Goal: Task Accomplishment & Management: Use online tool/utility

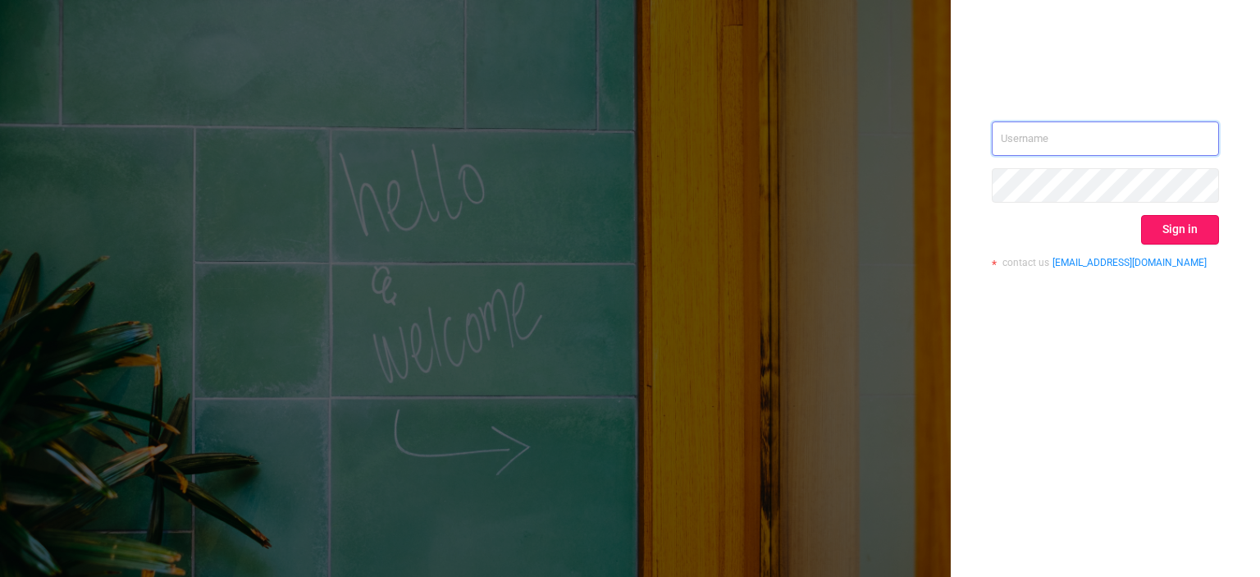
type input "[EMAIL_ADDRESS][DOMAIN_NAME]"
click at [1172, 227] on button "Sign in" at bounding box center [1180, 230] width 78 height 30
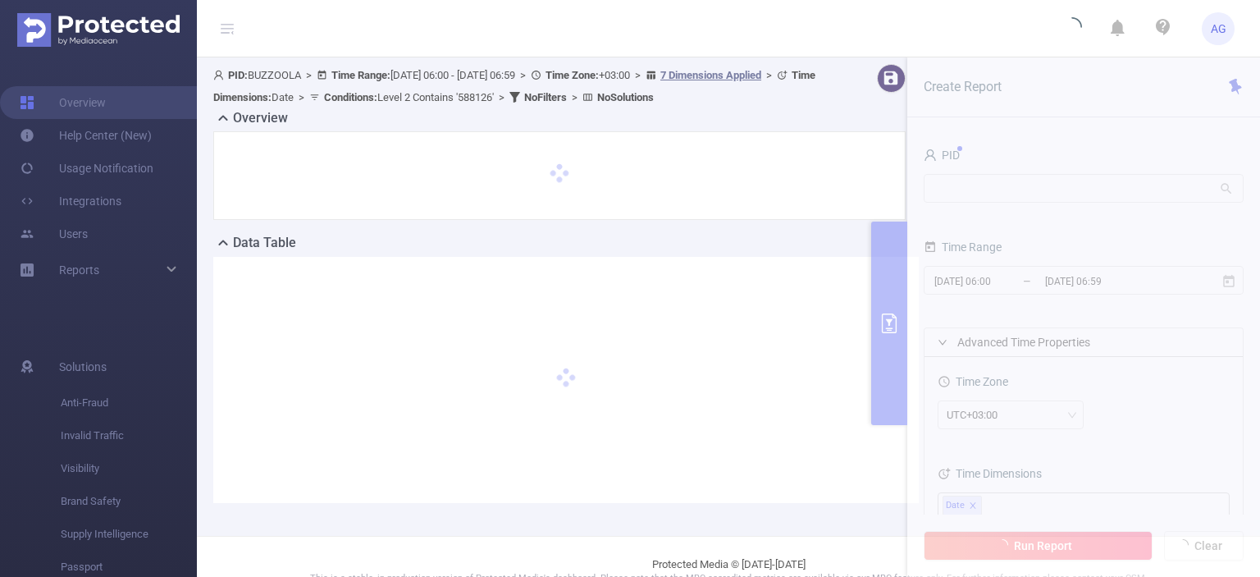
scroll to position [26, 0]
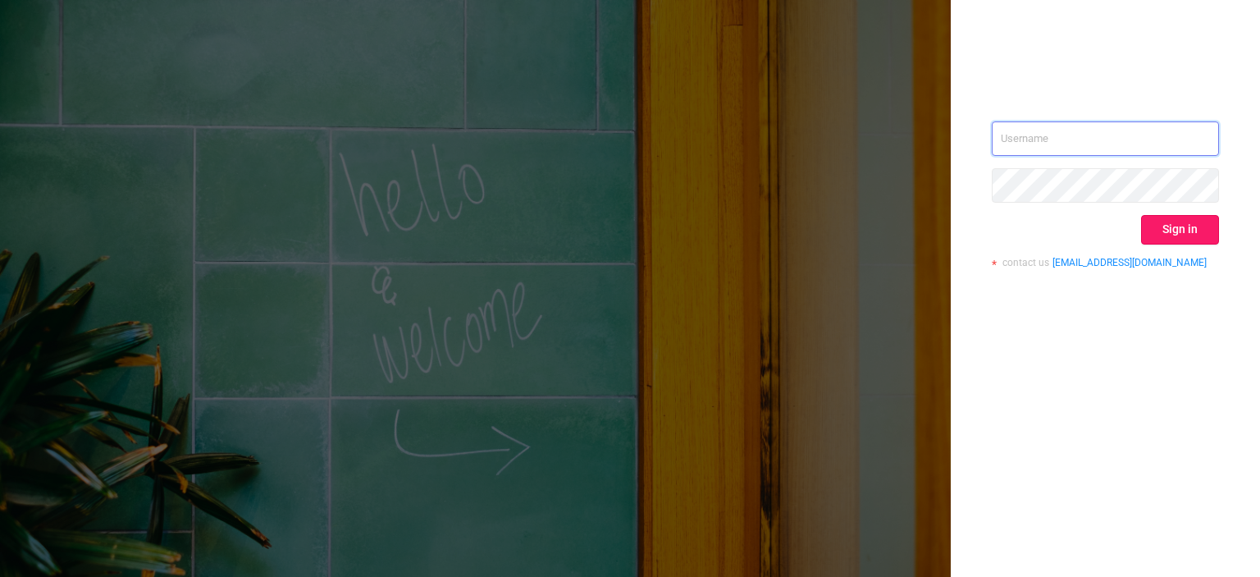
type input "tosh@buzzoola.com"
click at [1174, 228] on button "Sign in" at bounding box center [1180, 230] width 78 height 30
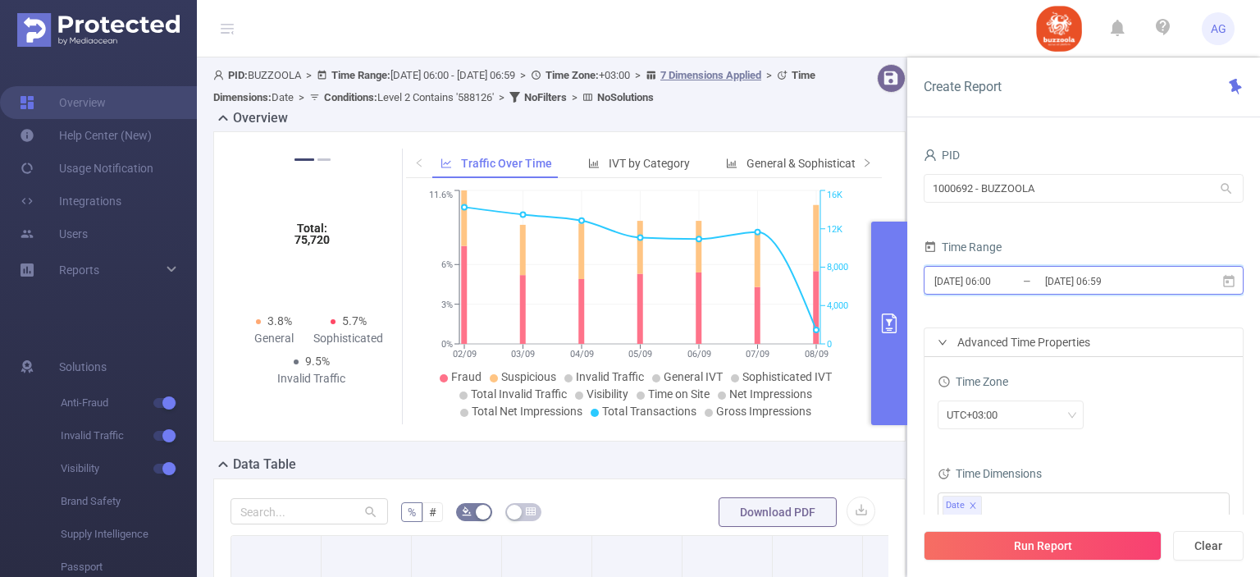
click at [1231, 279] on icon at bounding box center [1228, 281] width 15 height 15
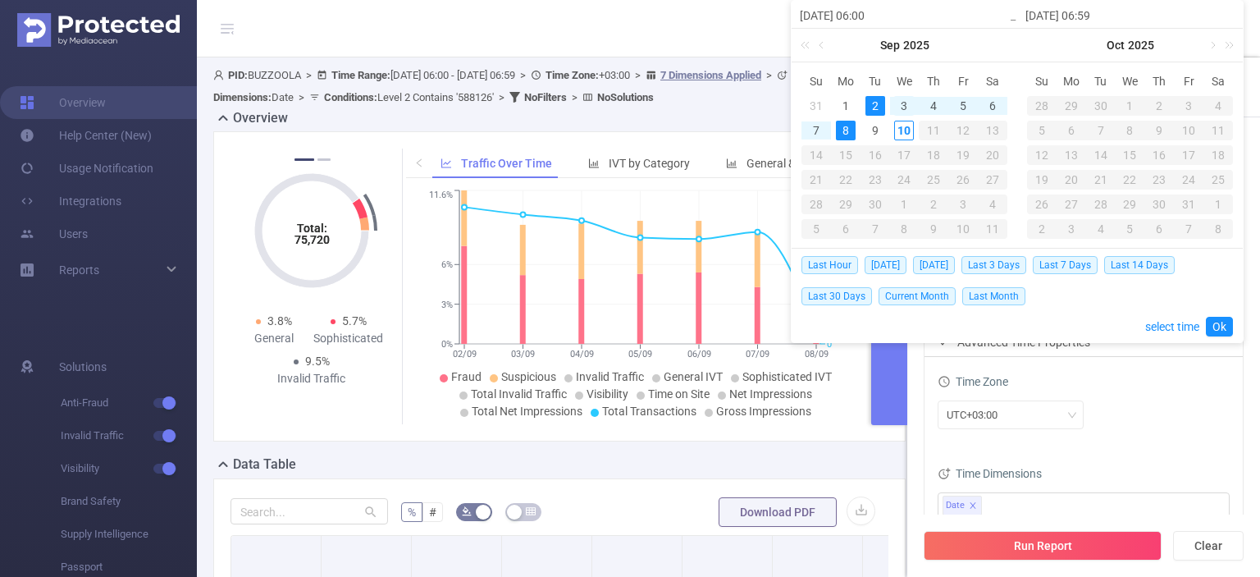
click at [903, 104] on div "3" at bounding box center [904, 106] width 20 height 20
click at [886, 121] on td "9" at bounding box center [875, 130] width 30 height 25
type input "[DATE] 06:00"
type input "[DATE] 06:59"
type input "[DATE] 06:00"
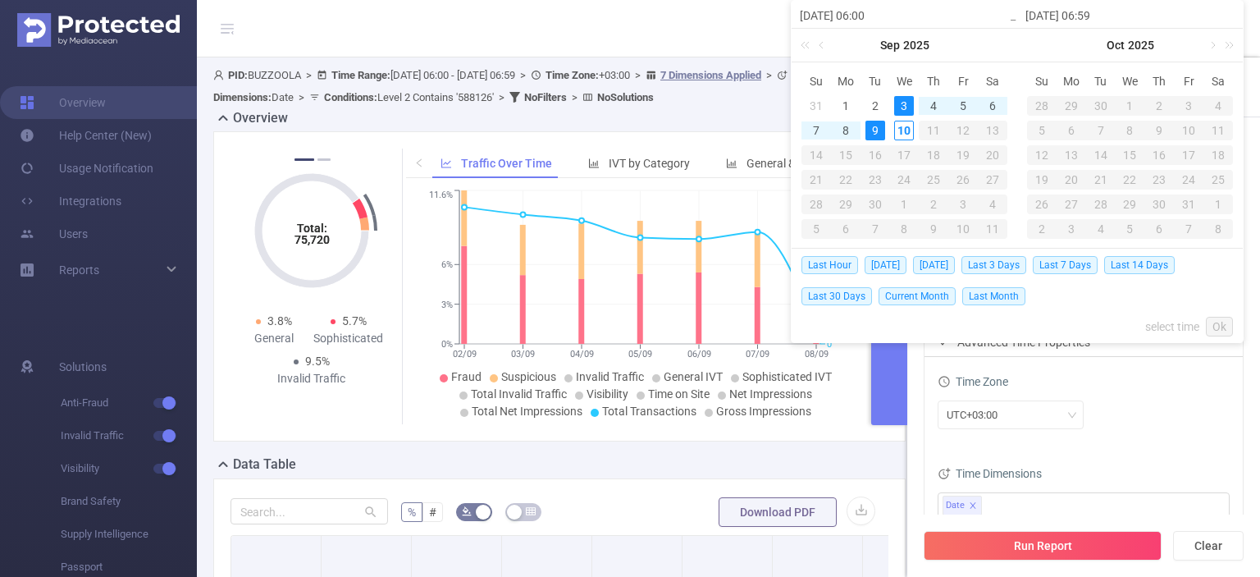
type input "[DATE] 06:59"
click at [1218, 324] on link "Ok" at bounding box center [1219, 327] width 27 height 20
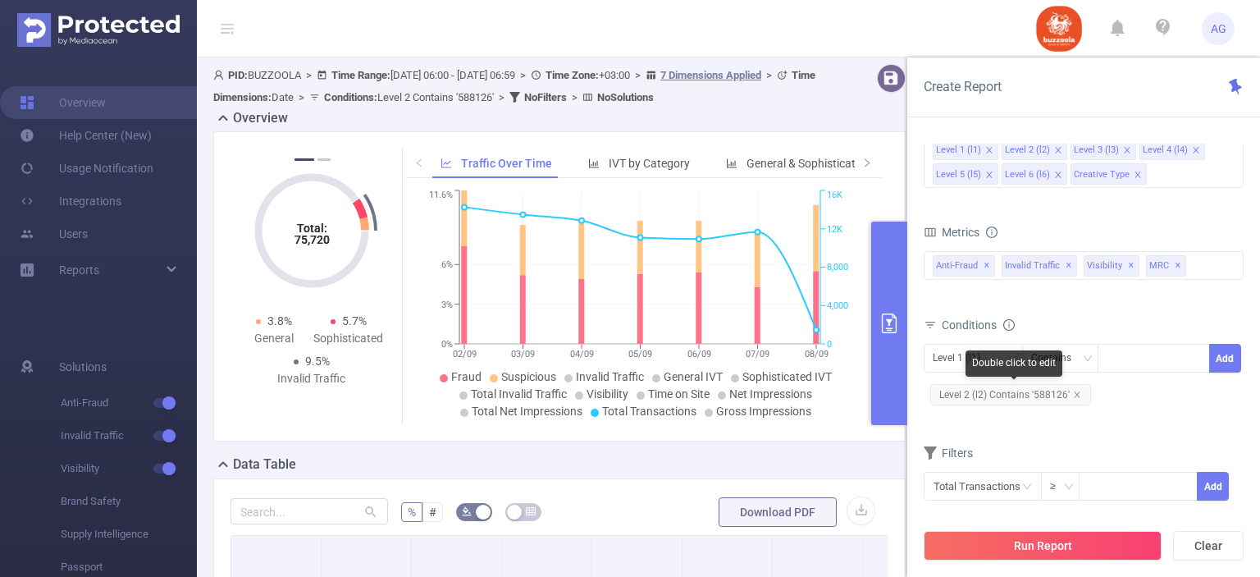
click at [1040, 390] on span "Level 2 (l2) Contains '588126'" at bounding box center [1010, 394] width 161 height 21
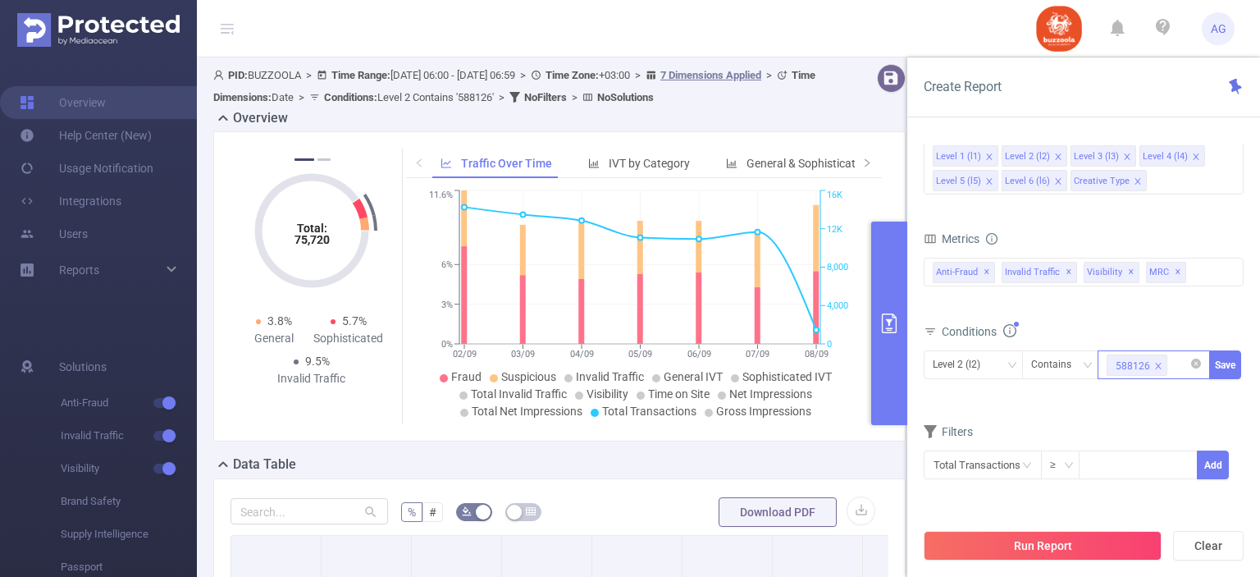
click at [1159, 362] on icon "icon: close" at bounding box center [1158, 366] width 8 height 8
click at [1159, 360] on div at bounding box center [1153, 364] width 94 height 27
paste input "583576"
type input "583576"
click at [1144, 390] on li "583576" at bounding box center [1153, 396] width 112 height 26
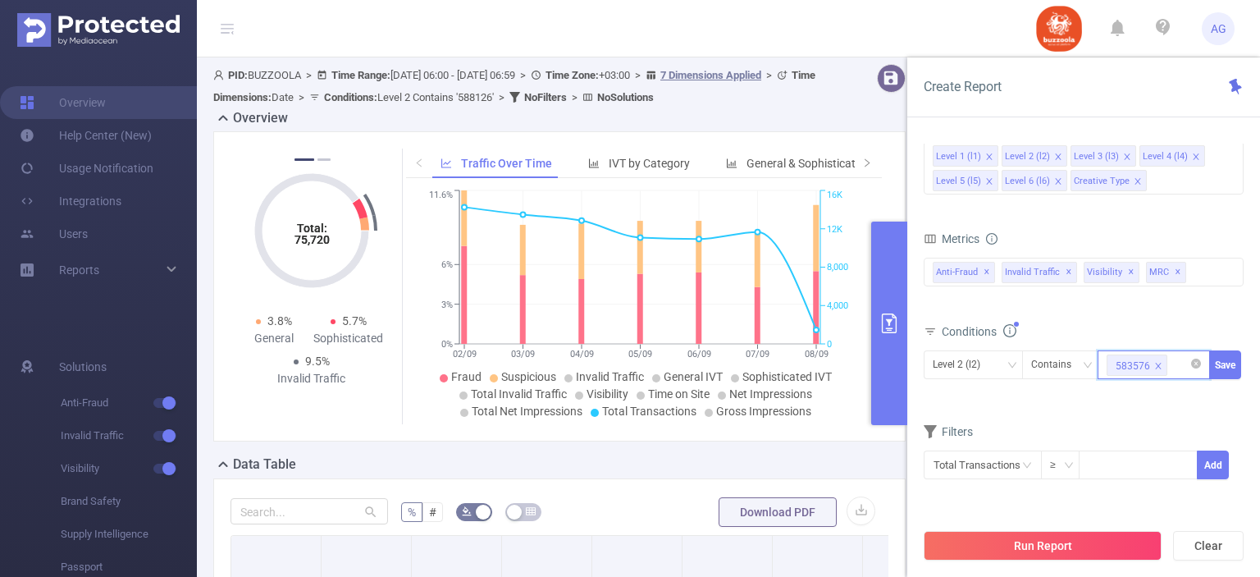
paste input "585798"
type input "585798"
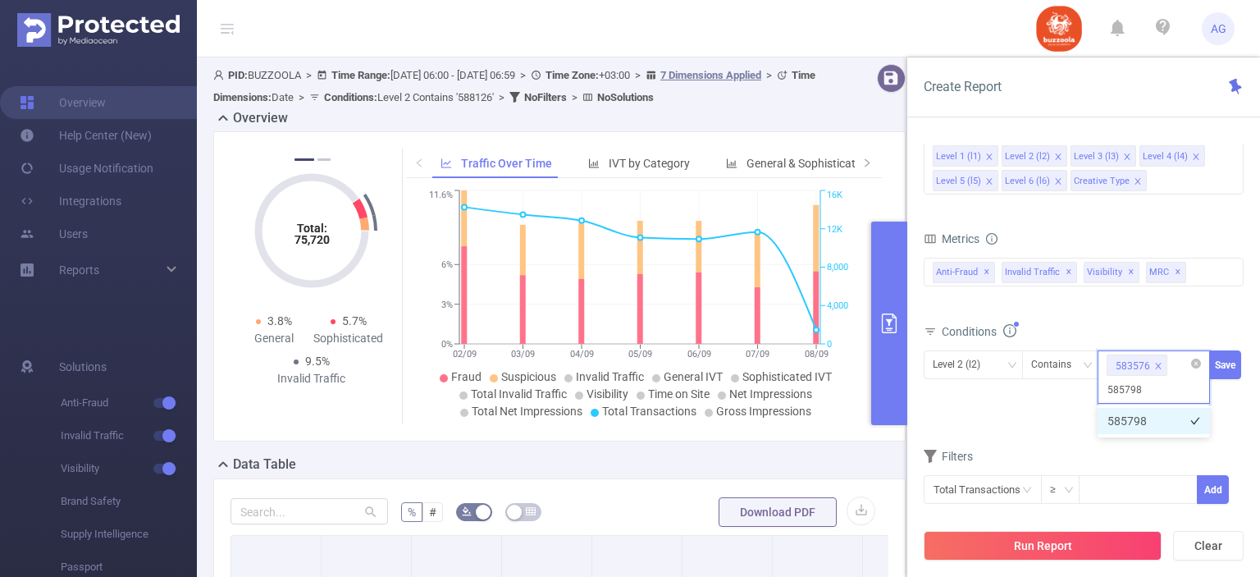
click at [1138, 426] on li "585798" at bounding box center [1153, 421] width 112 height 26
paste input "587998"
type input "587998"
click at [1144, 429] on li "587998" at bounding box center [1153, 421] width 112 height 26
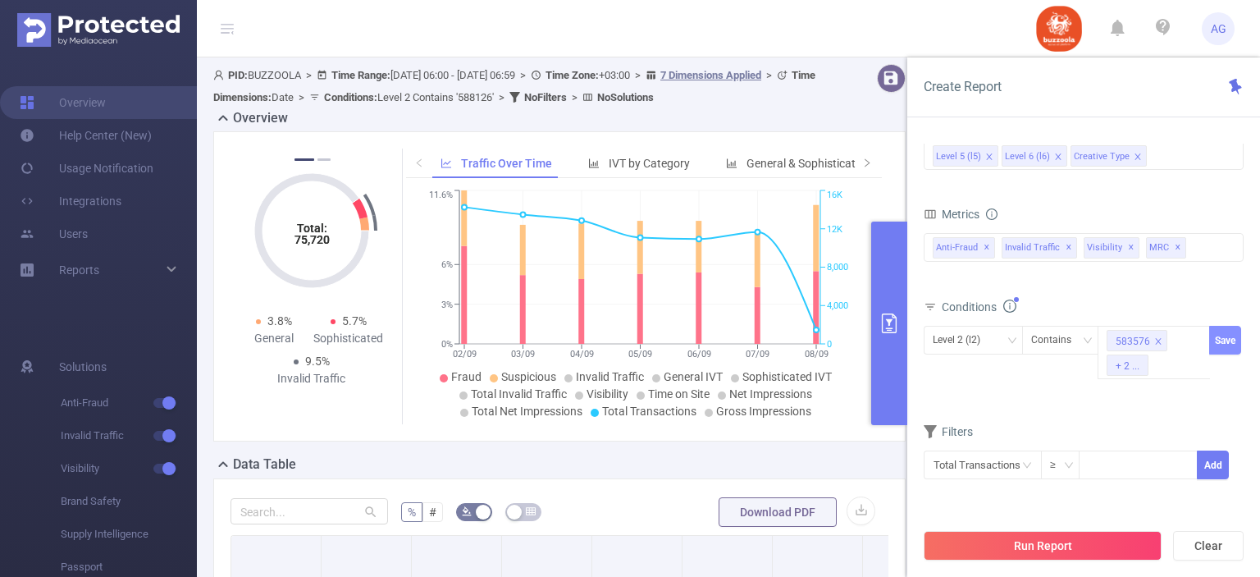
click at [1229, 337] on button "Save" at bounding box center [1225, 340] width 32 height 29
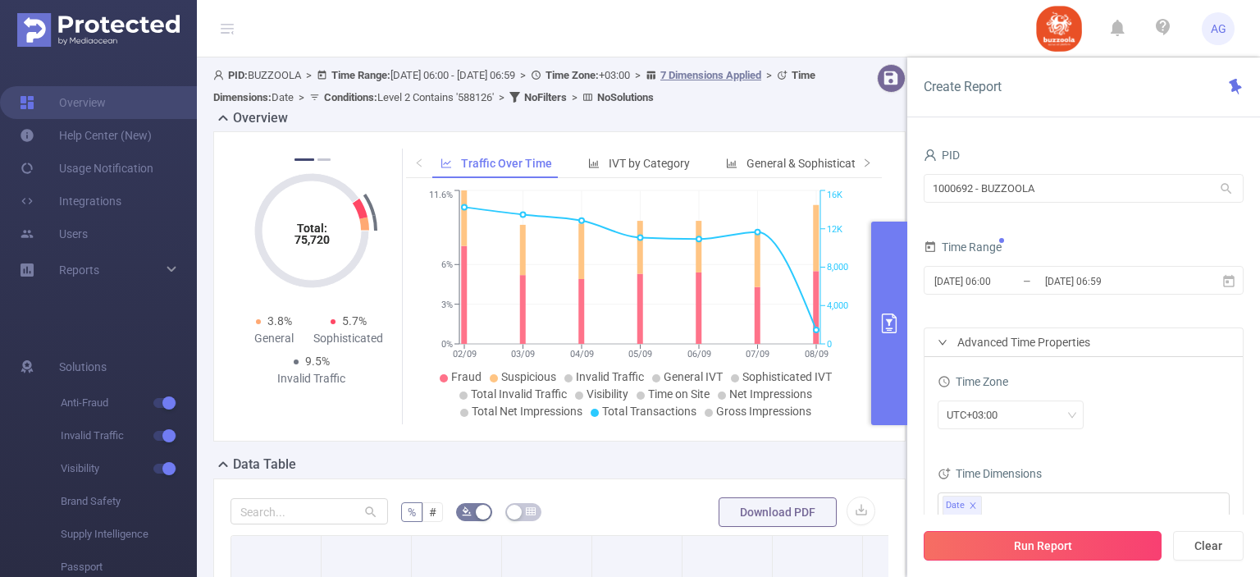
click at [1083, 544] on button "Run Report" at bounding box center [1042, 546] width 238 height 30
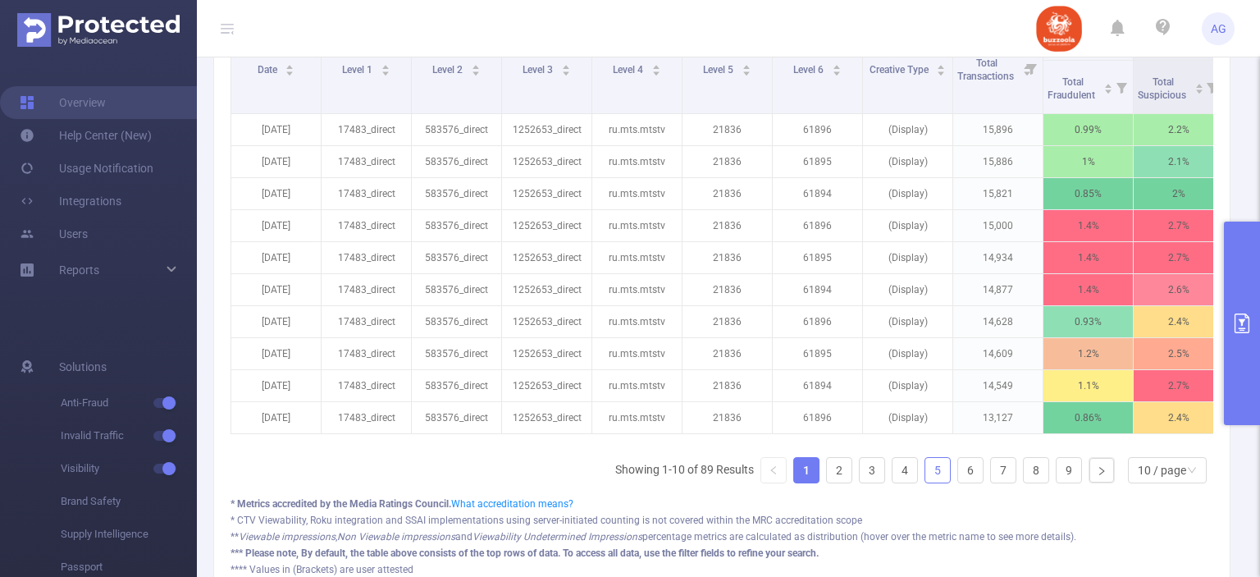
click at [928, 476] on link "5" at bounding box center [937, 470] width 25 height 25
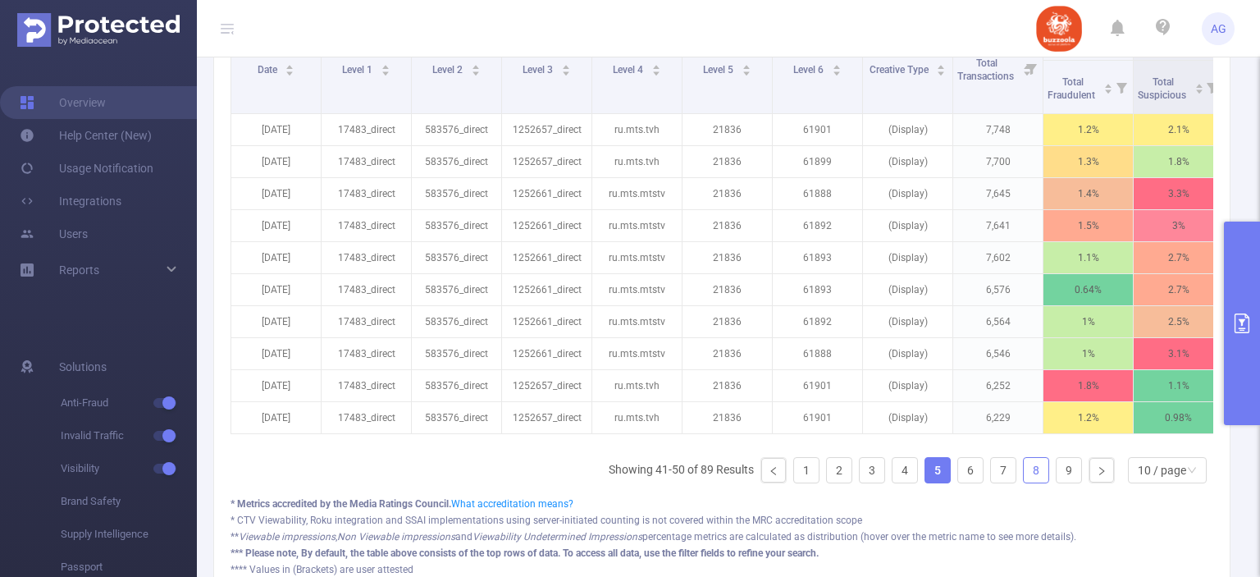
drag, startPoint x: 1009, startPoint y: 481, endPoint x: 1020, endPoint y: 479, distance: 11.6
click at [1020, 479] on ul "Showing 41-50 of 89 Results 1 2 3 4 5 6 7 8 9 10 / page" at bounding box center [911, 470] width 604 height 26
click at [1023, 479] on link "8" at bounding box center [1035, 470] width 25 height 25
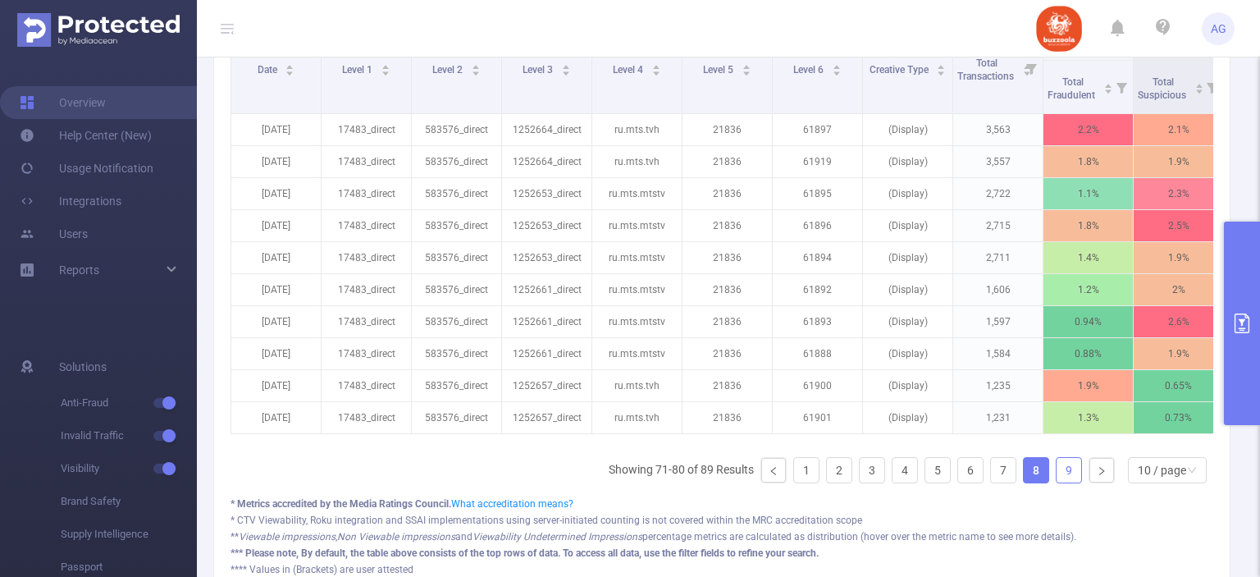
click at [1056, 479] on link "9" at bounding box center [1068, 470] width 25 height 25
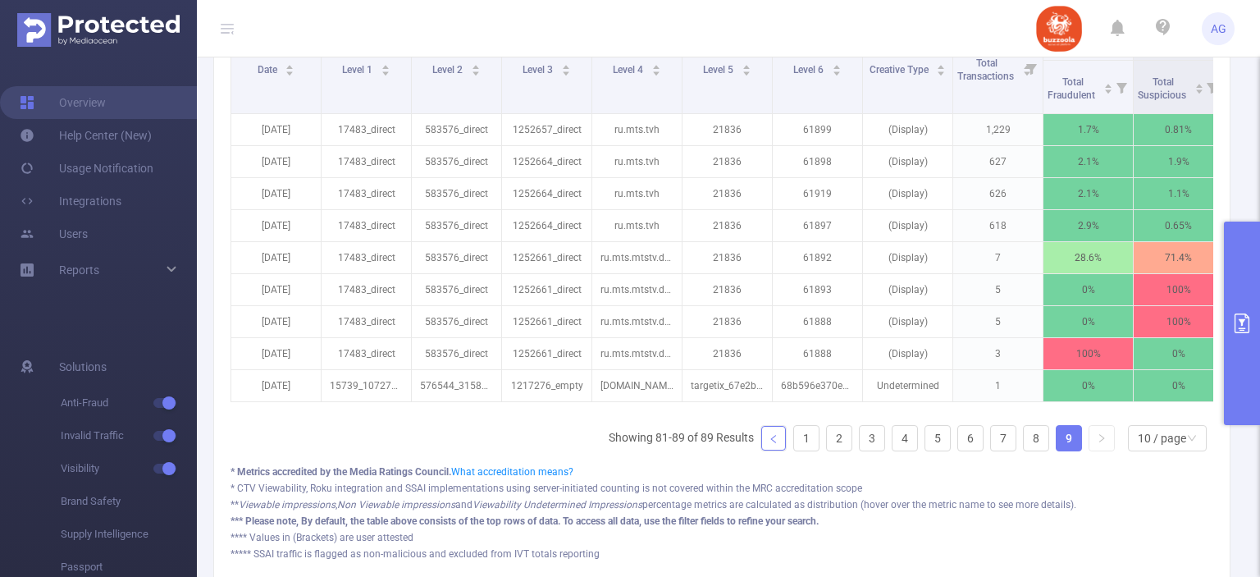
click at [768, 442] on icon "icon: left" at bounding box center [773, 439] width 10 height 10
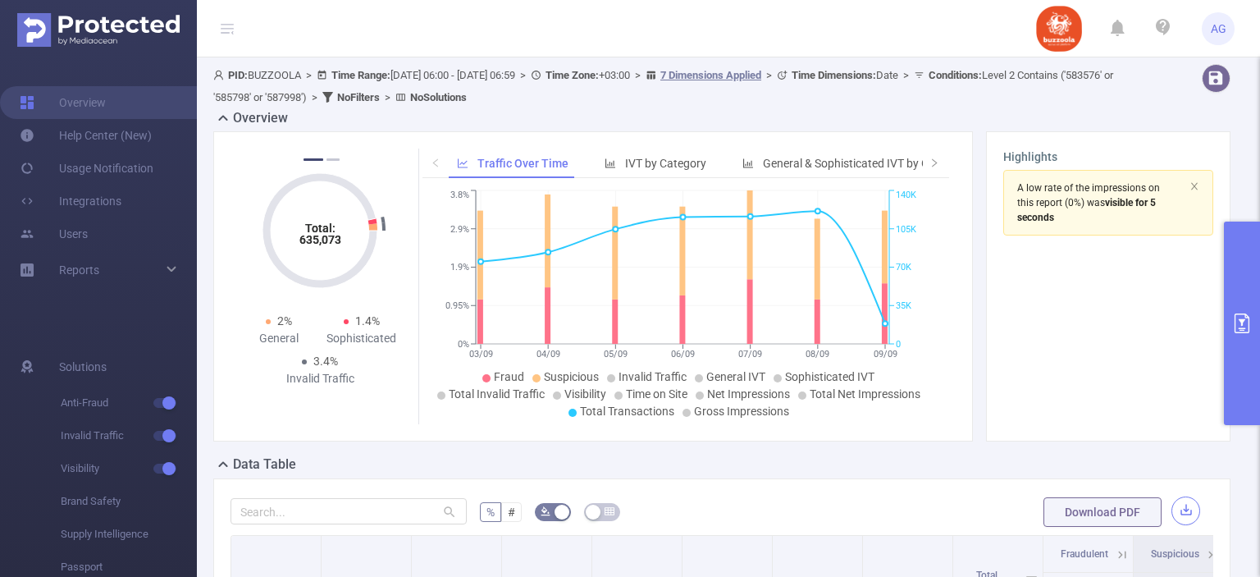
click at [1177, 498] on button "button" at bounding box center [1185, 510] width 29 height 29
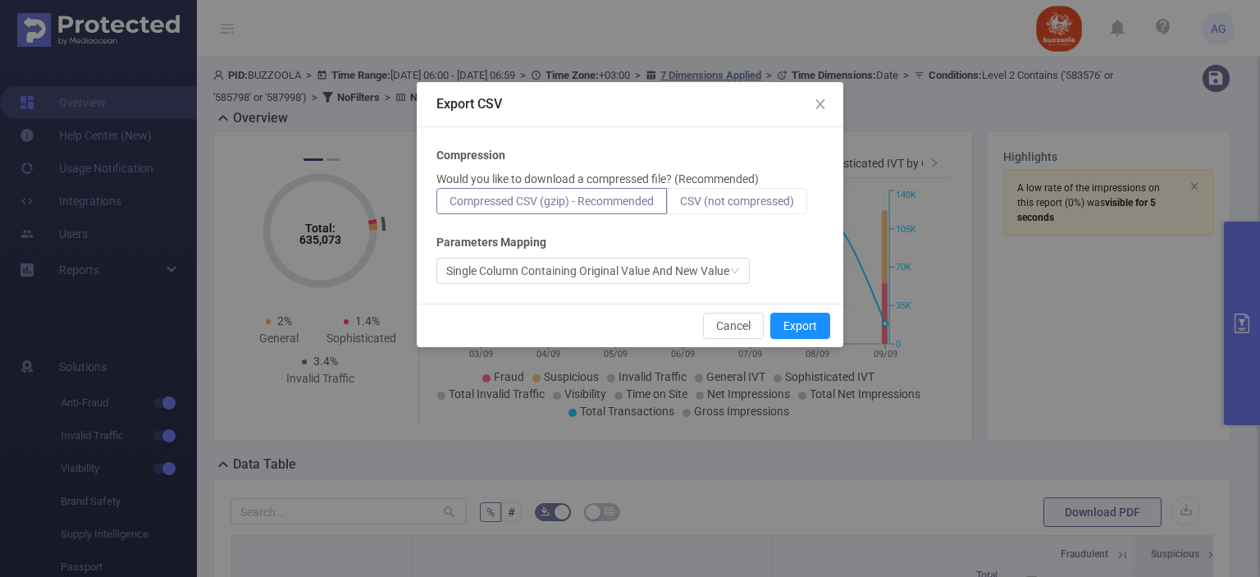
click at [807, 194] on label "CSV (not compressed)" at bounding box center [737, 201] width 140 height 26
click at [680, 205] on input "CSV (not compressed)" at bounding box center [680, 205] width 0 height 0
click at [810, 326] on button "Export" at bounding box center [800, 325] width 60 height 26
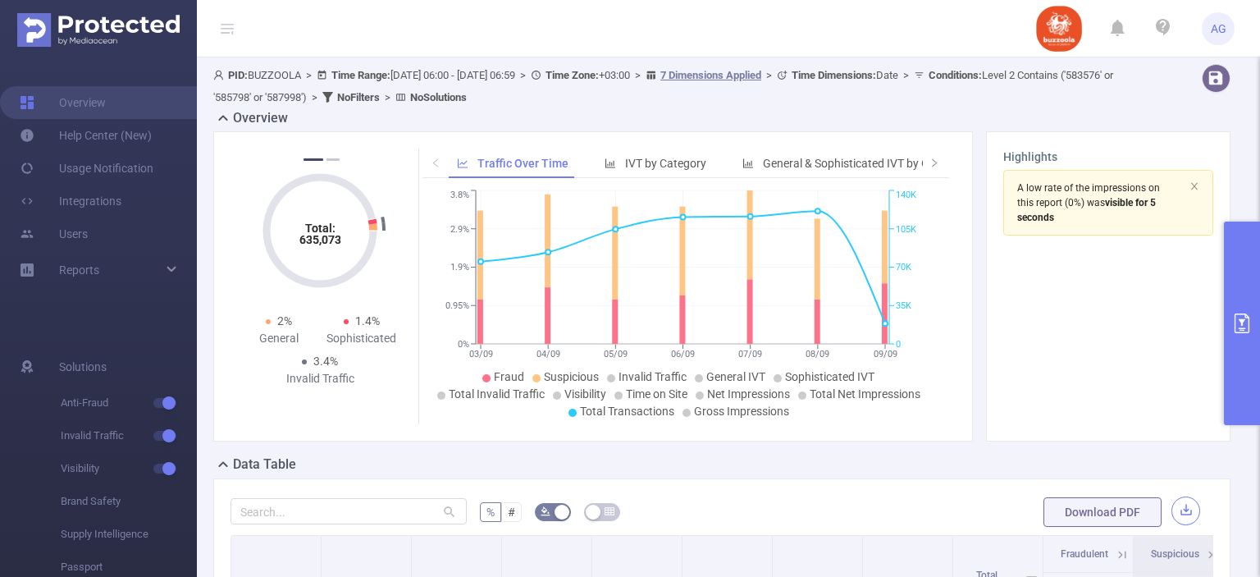
click at [1172, 511] on button "button" at bounding box center [1185, 510] width 29 height 29
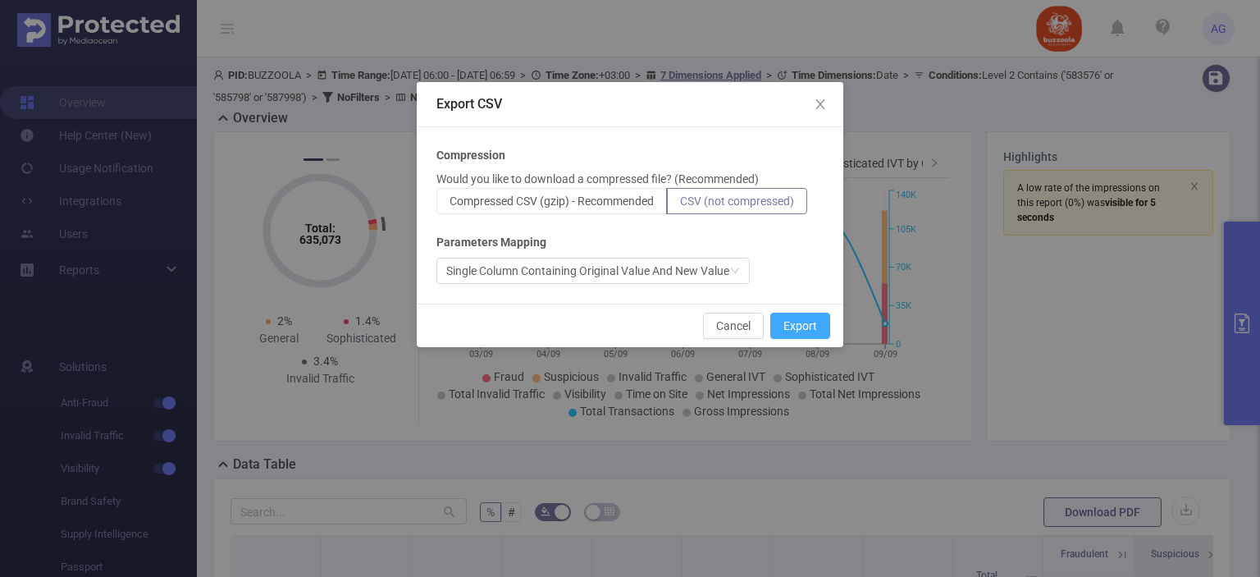
click at [797, 335] on button "Export" at bounding box center [800, 325] width 60 height 26
